Goal: Navigation & Orientation: Find specific page/section

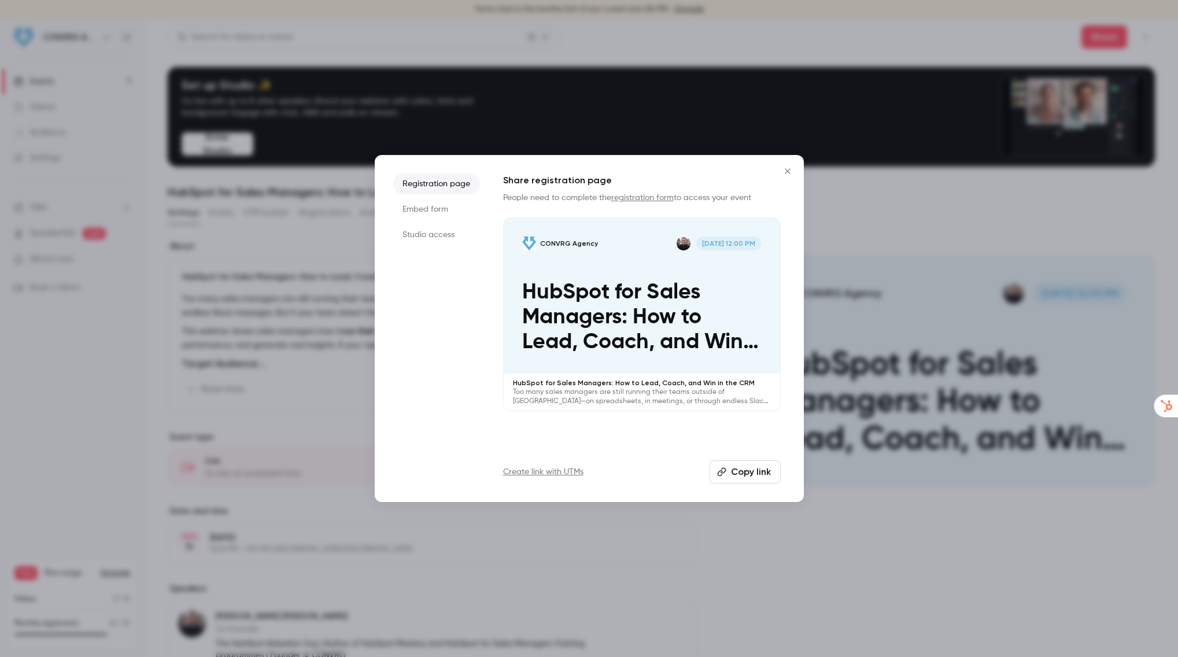
click at [790, 169] on icon "Close" at bounding box center [787, 171] width 14 height 9
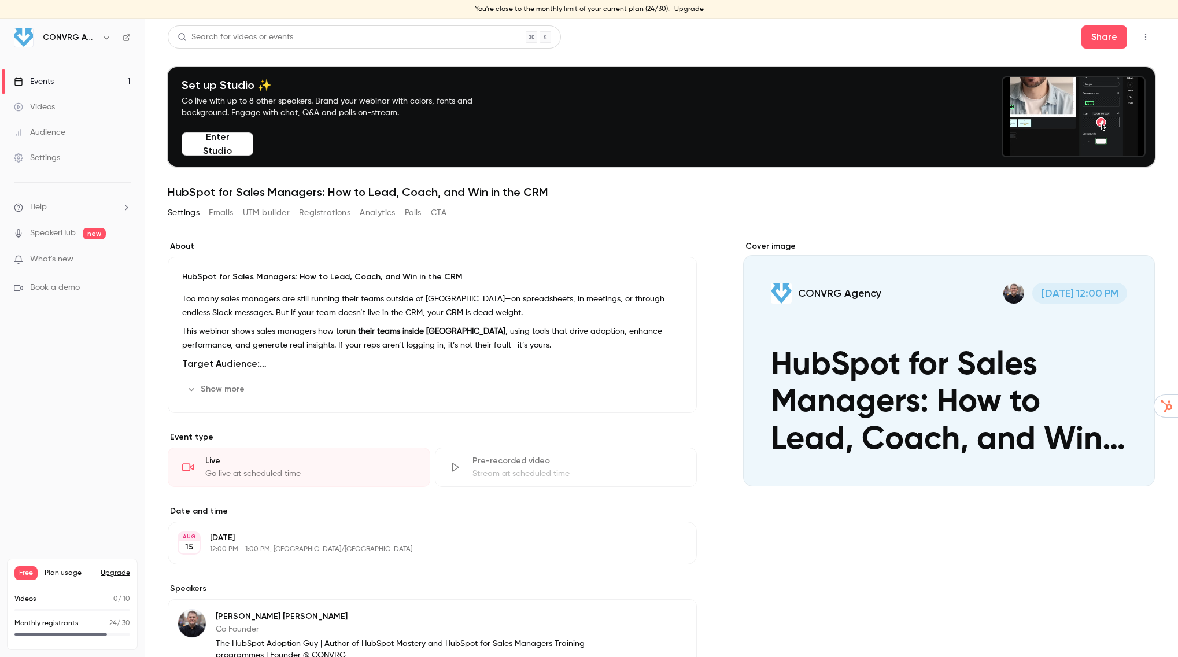
click at [64, 82] on link "Events 1" at bounding box center [72, 81] width 145 height 25
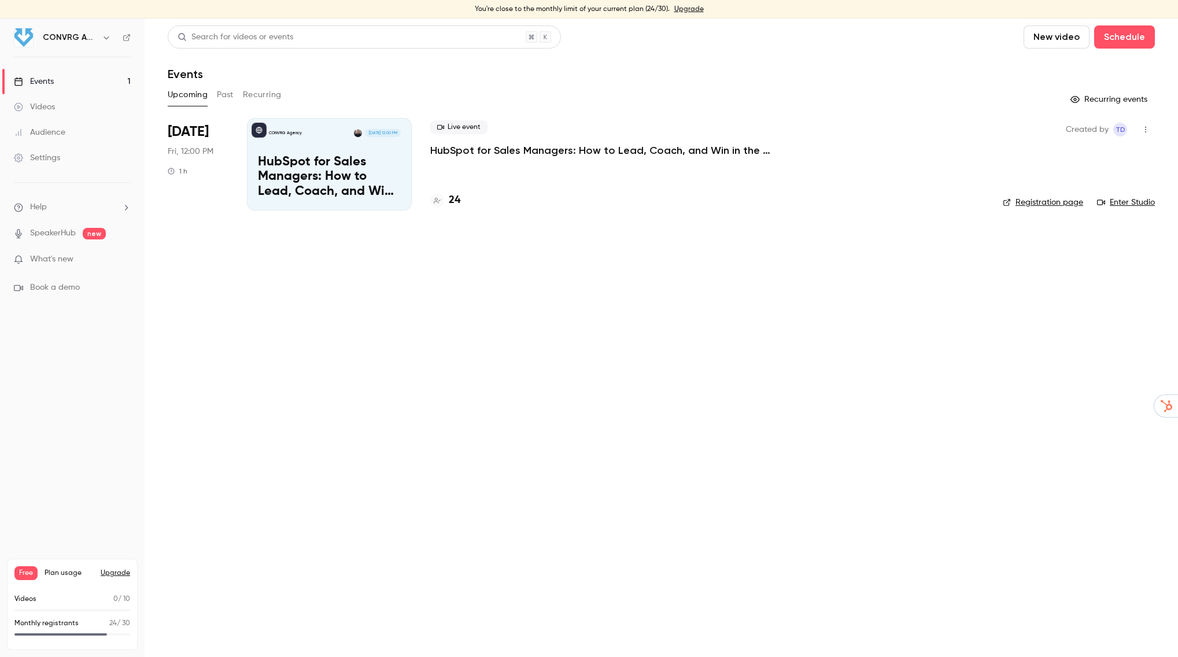
click at [310, 178] on p "HubSpot for Sales Managers: How to Lead, Coach, and Win in the CRM" at bounding box center [329, 177] width 143 height 45
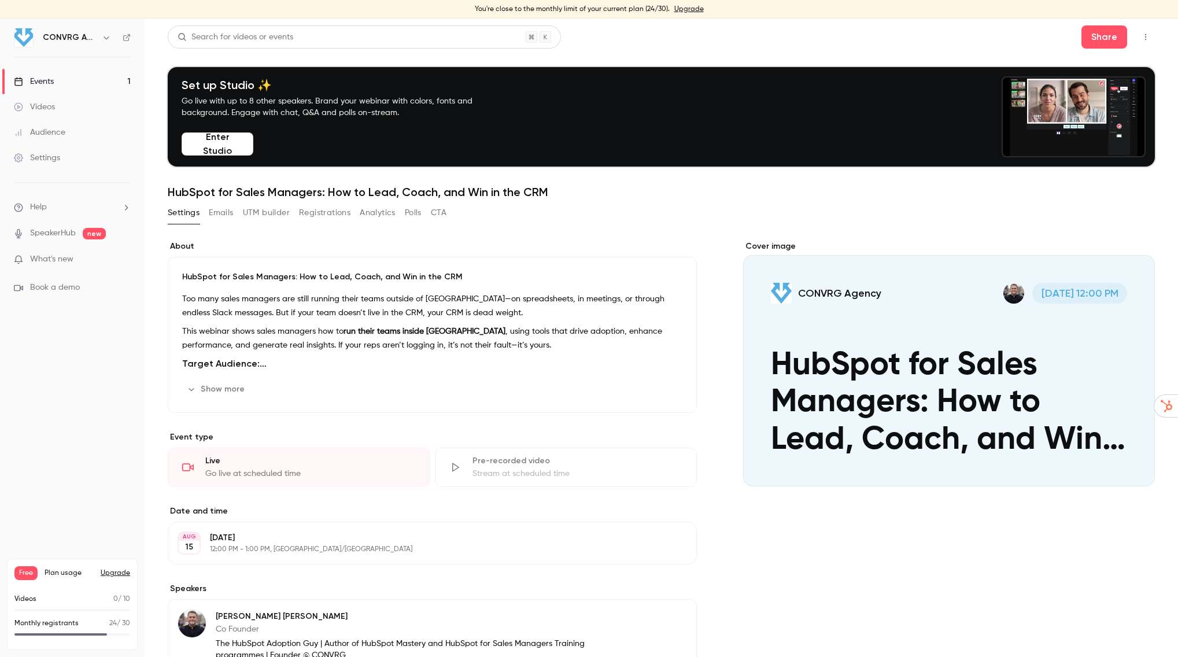
click at [40, 130] on div "Audience" at bounding box center [39, 133] width 51 height 12
